Goal: Task Accomplishment & Management: Manage account settings

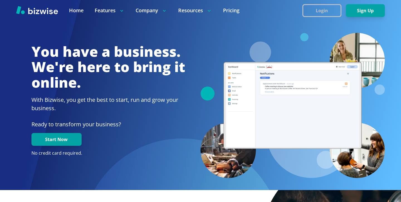
click at [317, 12] on button "Login" at bounding box center [322, 10] width 39 height 13
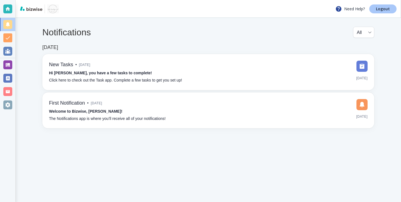
click at [387, 12] on link "Logout" at bounding box center [382, 8] width 27 height 9
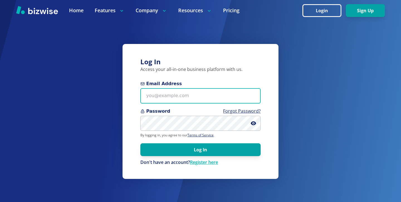
click at [186, 90] on input "Email Address" at bounding box center [200, 95] width 120 height 15
paste input "[EMAIL_ADDRESS][PERSON_NAME][DOMAIN_NAME]"
type input "[EMAIL_ADDRESS][PERSON_NAME][DOMAIN_NAME]"
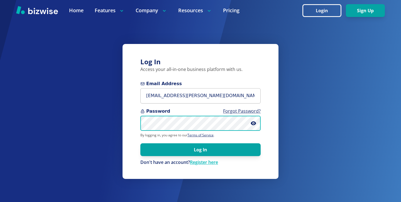
click at [140, 143] on button "Log In" at bounding box center [200, 149] width 120 height 13
